Goal: Task Accomplishment & Management: Use online tool/utility

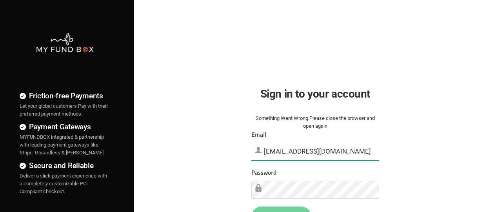
type input "[EMAIL_ADDRESS][DOMAIN_NAME]"
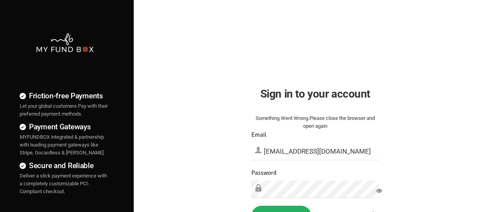
click at [281, 209] on button "Sign in" at bounding box center [281, 216] width 60 height 20
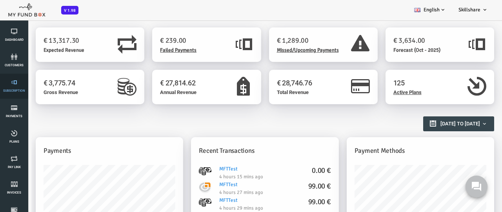
click at [14, 86] on link "Subscription" at bounding box center [14, 86] width 24 height 25
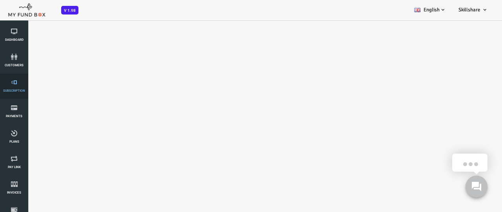
select select "100"
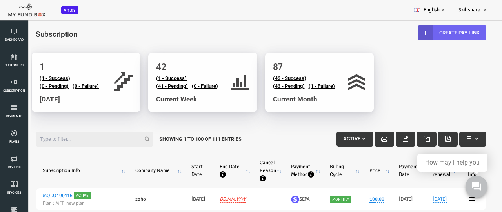
click at [431, 33] on link "Create Pay Link" at bounding box center [432, 33] width 68 height 15
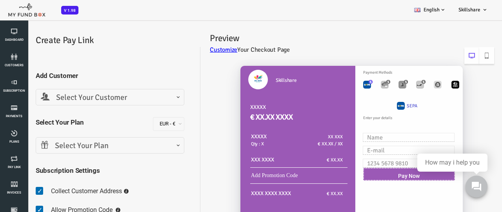
click at [89, 97] on span "Select Your Customer" at bounding box center [90, 98] width 138 height 12
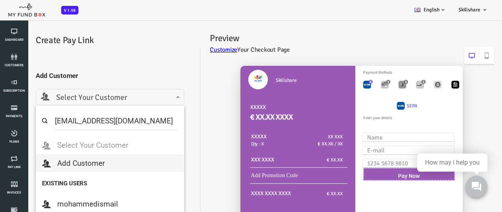
type input "mindforcetechnology@hotmail.com"
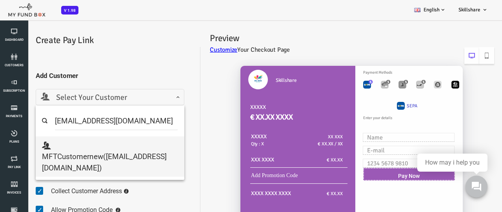
select select "mindforcetechnology@hotmail.com"
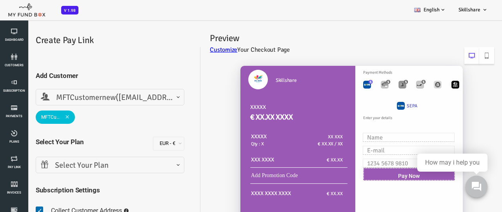
click at [89, 165] on span "Select Your Plan" at bounding box center [90, 166] width 138 height 12
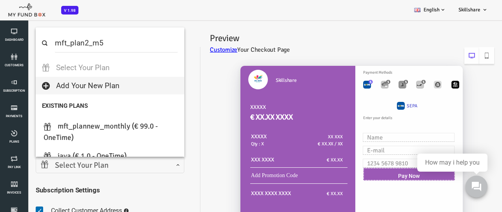
select select "MFT_Plan2_m5"
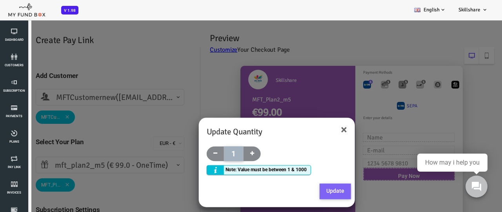
click at [315, 191] on button "Update" at bounding box center [315, 192] width 31 height 16
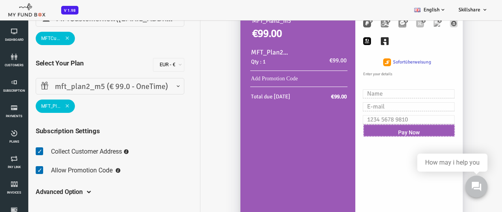
scroll to position [20, 0]
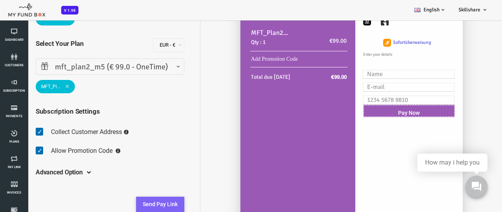
click at [140, 204] on button "Send Pay Link" at bounding box center [140, 205] width 48 height 16
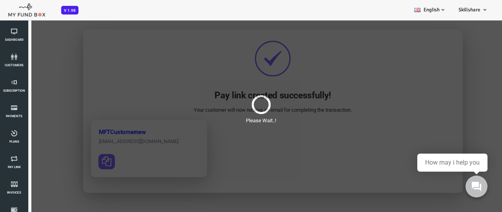
scroll to position [0, 0]
